Goal: Task Accomplishment & Management: Use online tool/utility

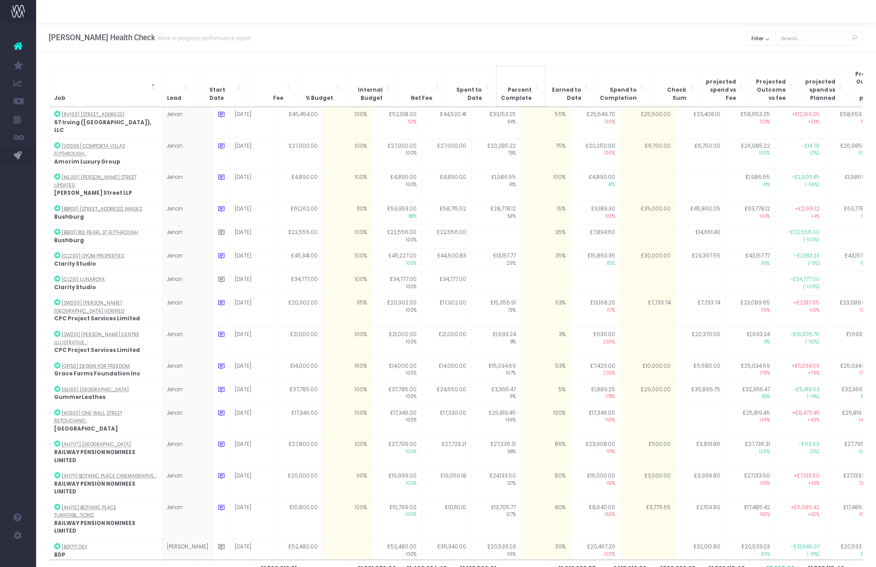
scroll to position [18, 0]
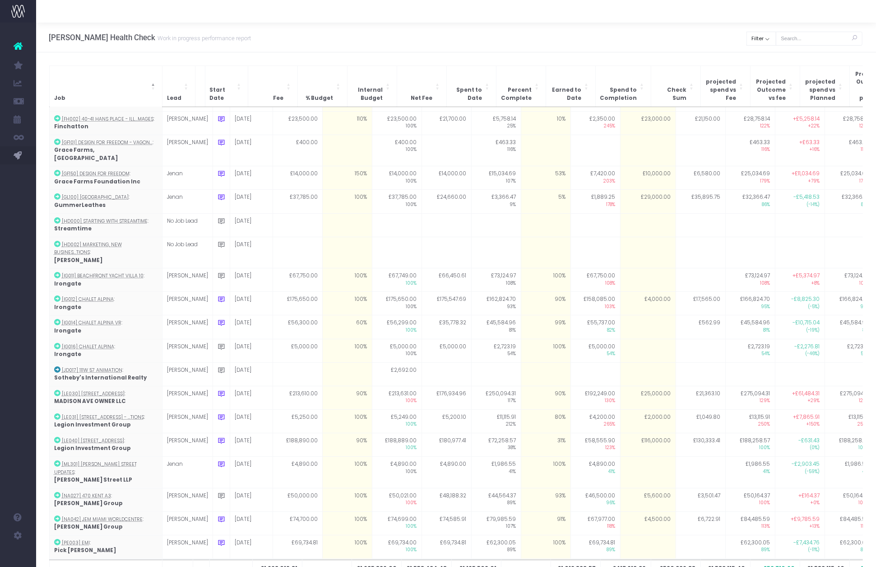
scroll to position [521, 0]
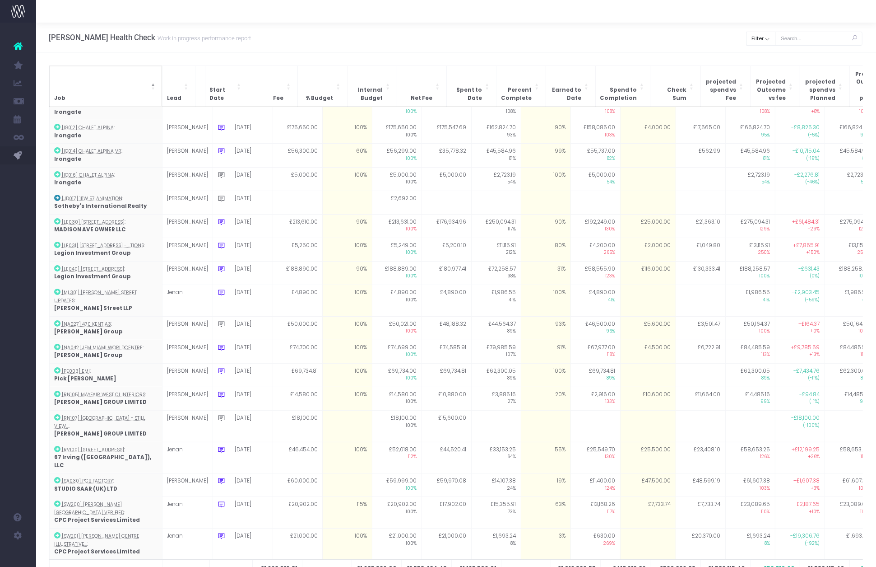
click at [154, 80] on span "Job: Activate to invert sorting: Activate to invert sorting" at bounding box center [153, 86] width 5 height 41
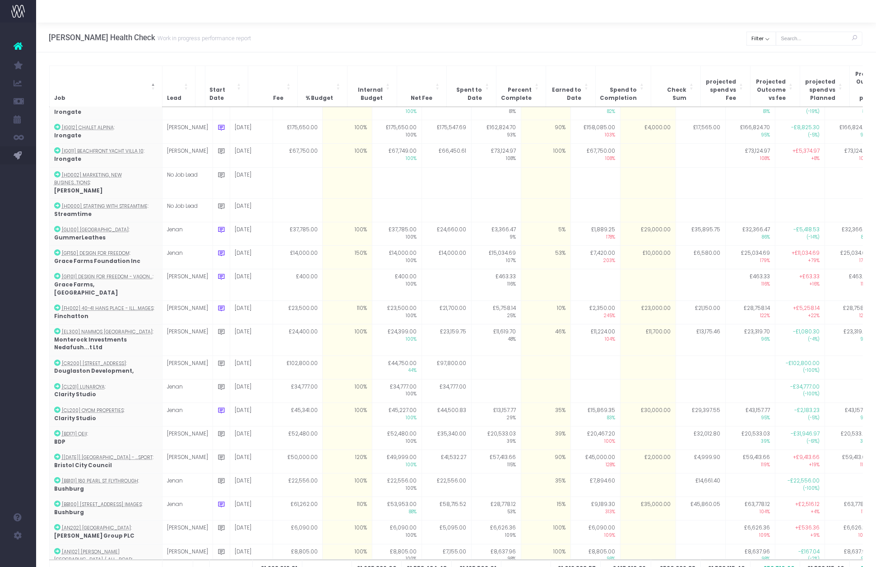
scroll to position [0, 0]
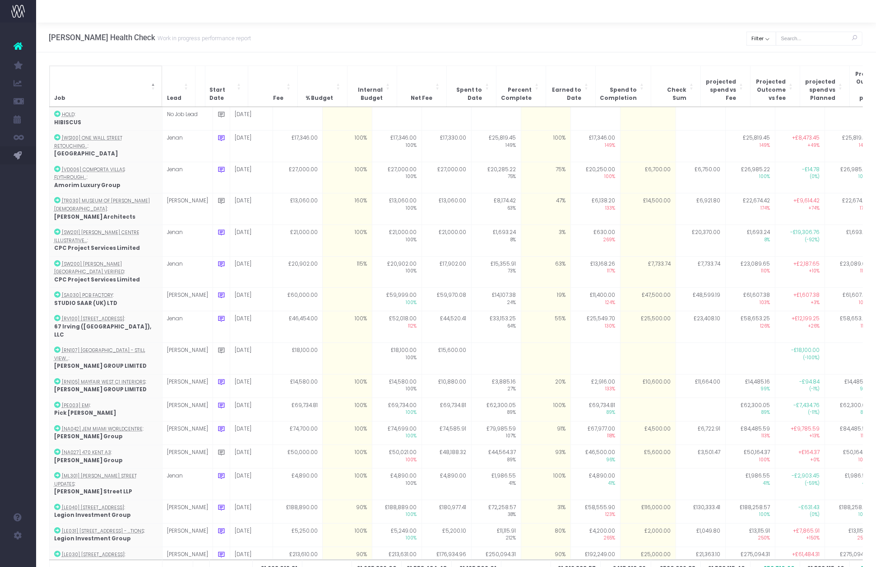
click at [154, 80] on span "Job: Activate to invert sorting: Activate to invert sorting" at bounding box center [153, 86] width 5 height 41
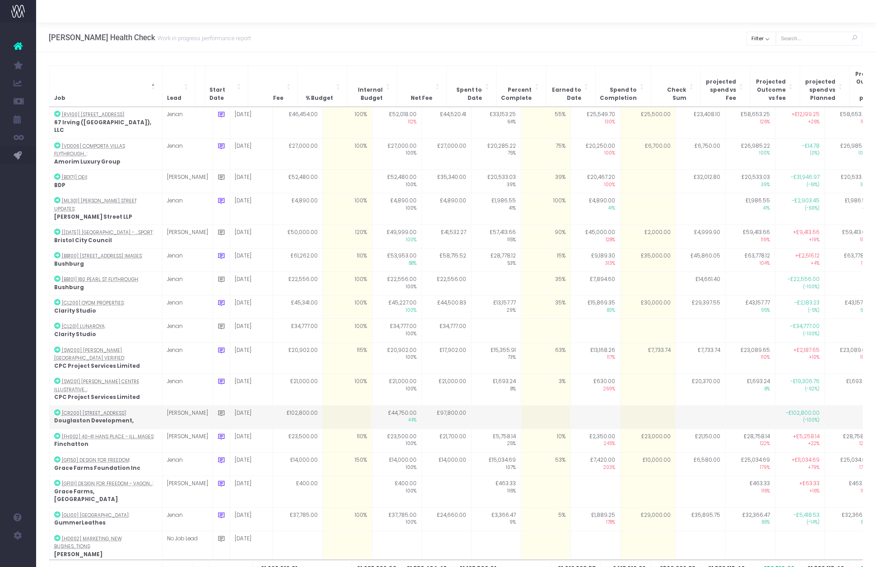
click at [328, 405] on td at bounding box center [347, 416] width 50 height 23
type input "100"
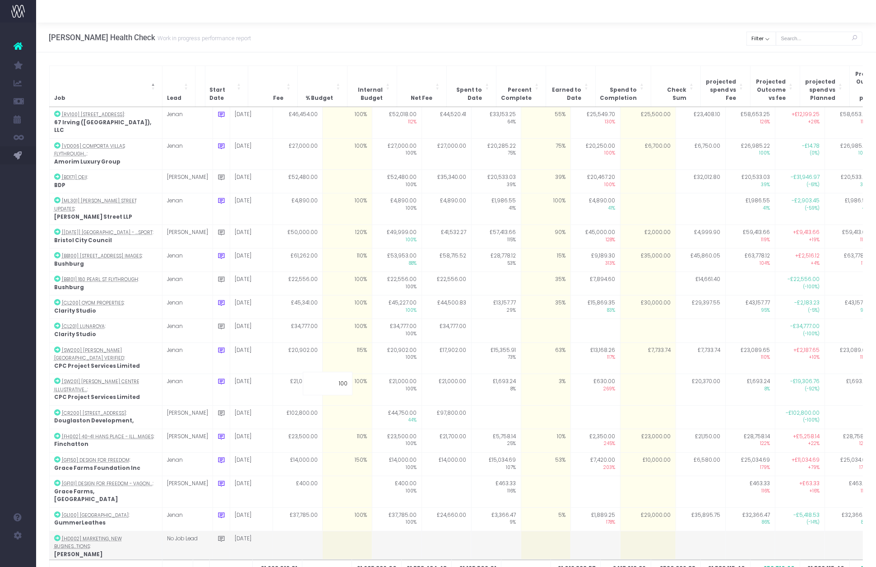
click at [389, 531] on td at bounding box center [397, 547] width 50 height 32
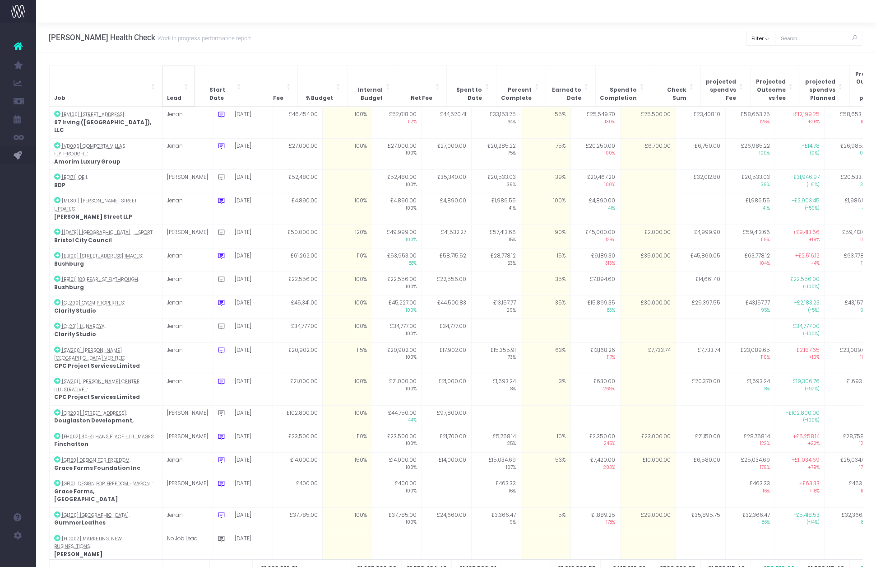
click at [176, 94] on span "Lead" at bounding box center [174, 98] width 14 height 8
